Goal: Information Seeking & Learning: Learn about a topic

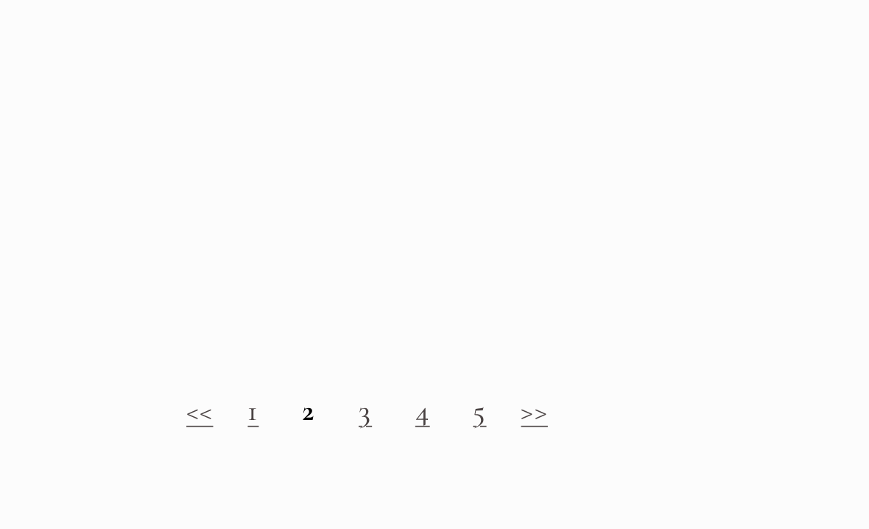
scroll to position [1108, 0]
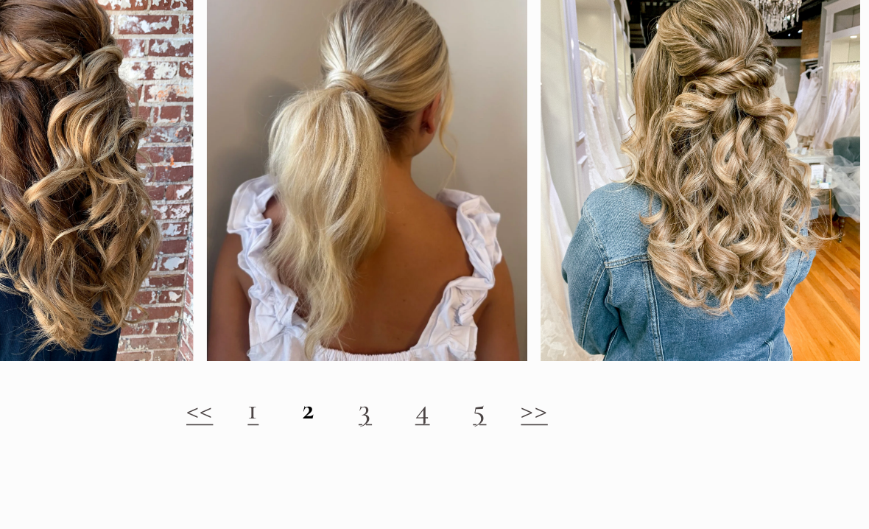
click at [497, 417] on strong "2" at bounding box center [501, 428] width 8 height 22
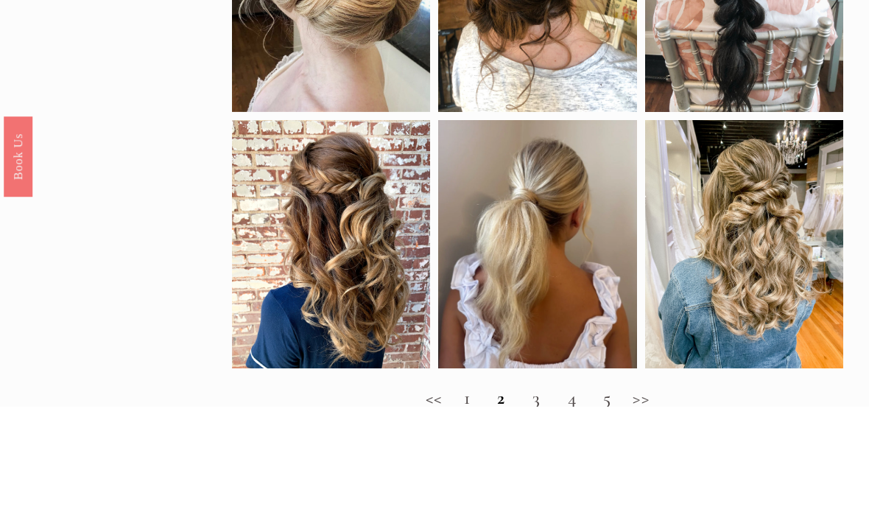
scroll to position [1138, 0]
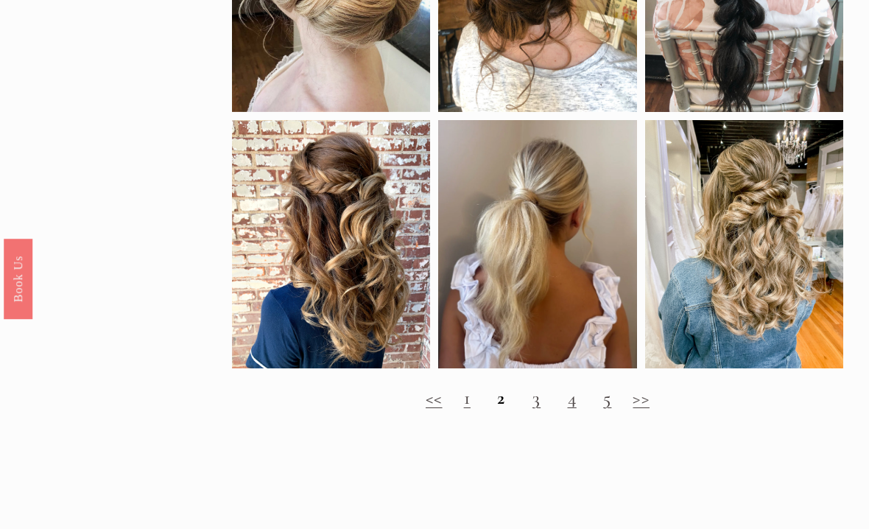
click at [538, 409] on link "3" at bounding box center [537, 398] width 8 height 22
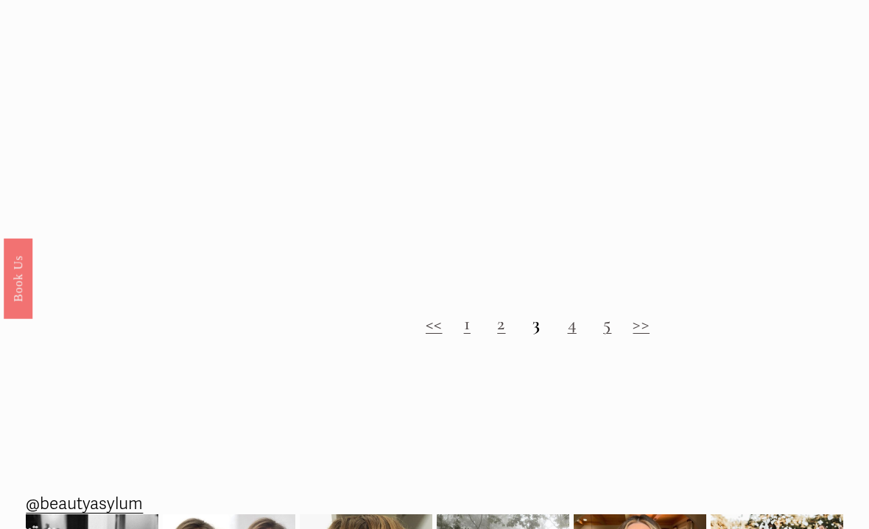
scroll to position [1159, 0]
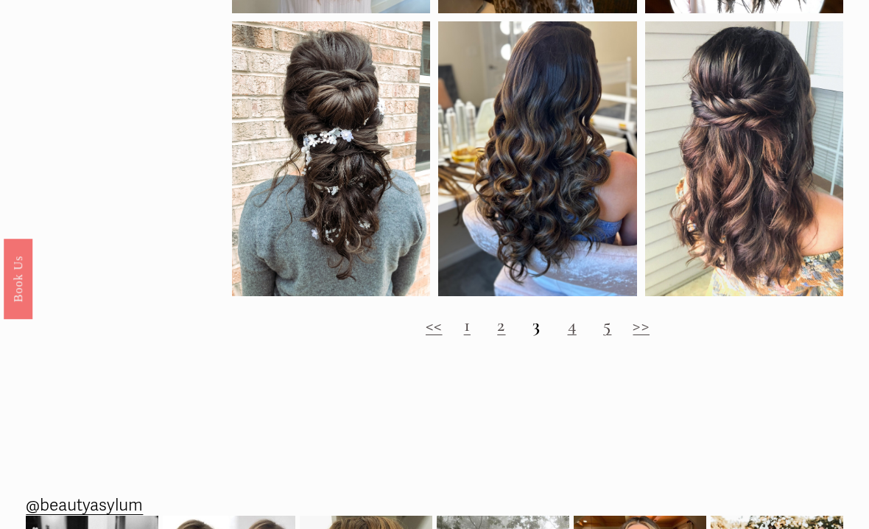
click at [572, 336] on link "4" at bounding box center [572, 325] width 9 height 22
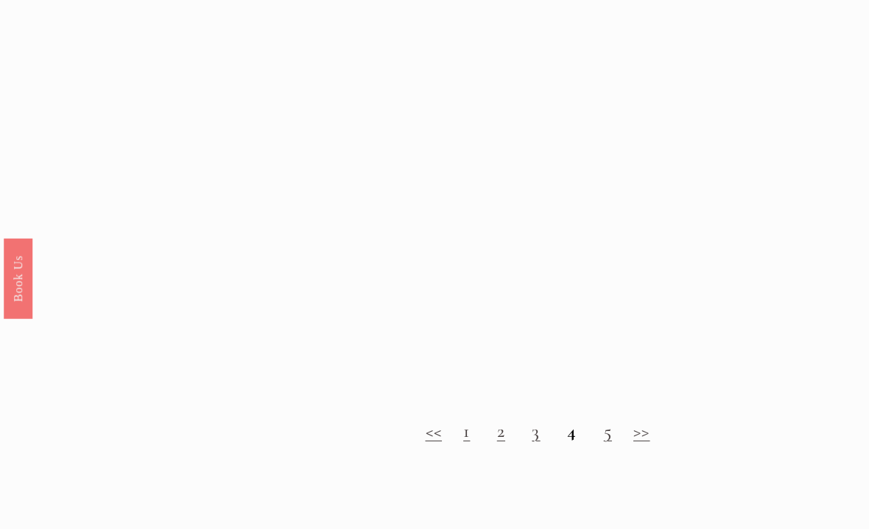
scroll to position [1079, 0]
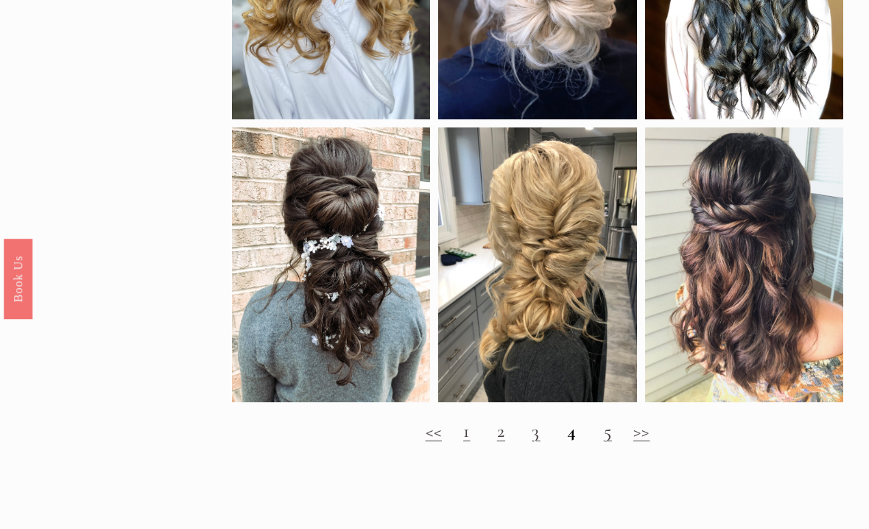
click at [608, 442] on link "5" at bounding box center [608, 431] width 8 height 22
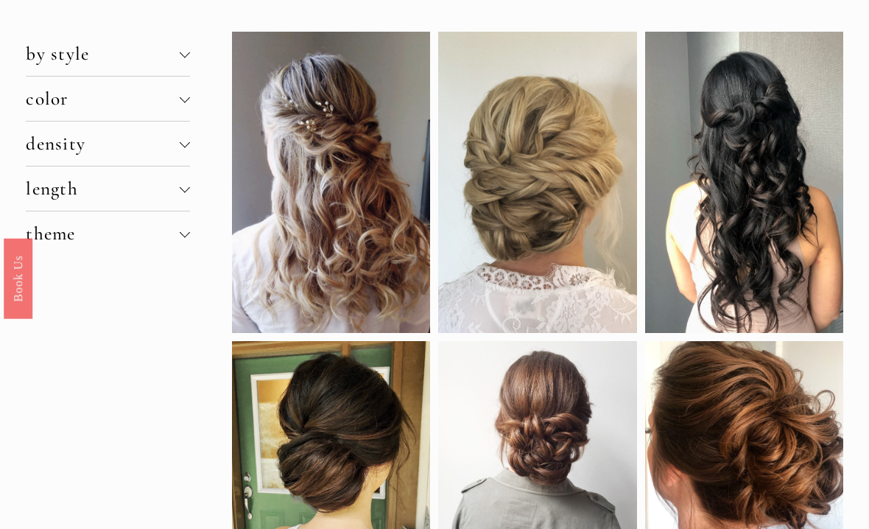
scroll to position [100, 0]
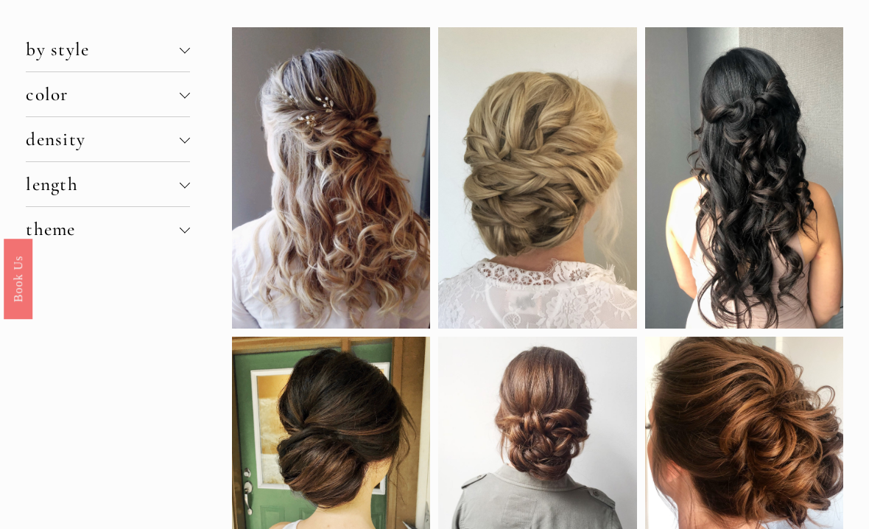
click at [180, 179] on button "length" at bounding box center [108, 184] width 164 height 44
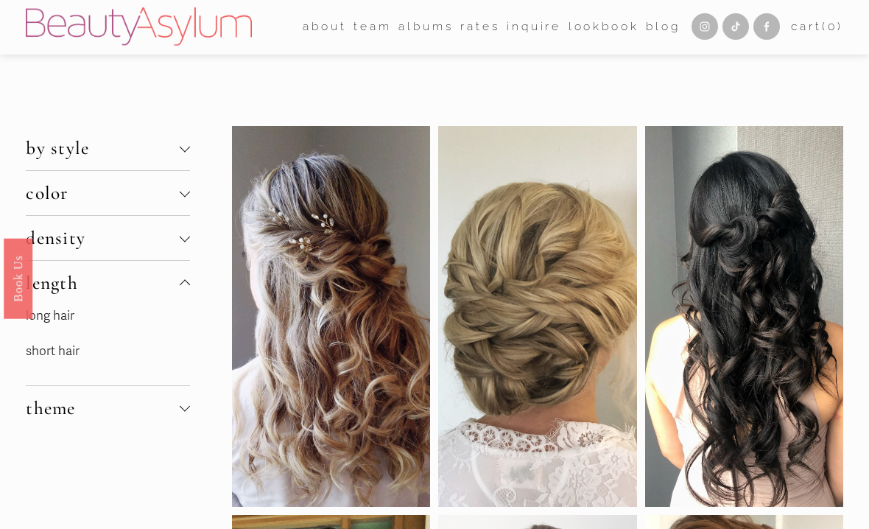
scroll to position [0, 0]
